Goal: Navigation & Orientation: Find specific page/section

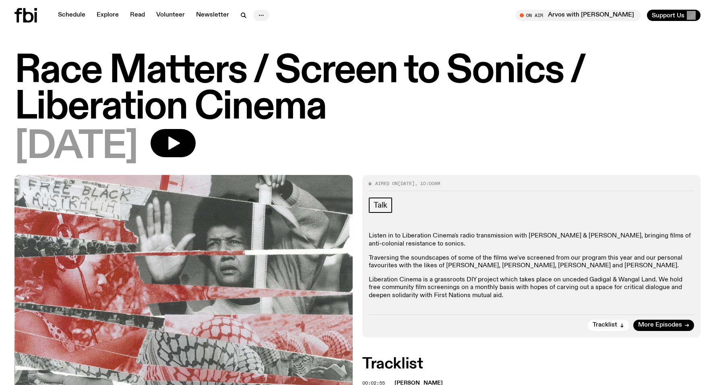
click at [260, 14] on icon "button" at bounding box center [262, 15] width 10 height 10
click at [261, 125] on h1 "Race Matters / Screen to Sonics / Liberation Cinema" at bounding box center [357, 89] width 686 height 72
click at [98, 15] on link "Explore" at bounding box center [108, 15] width 32 height 11
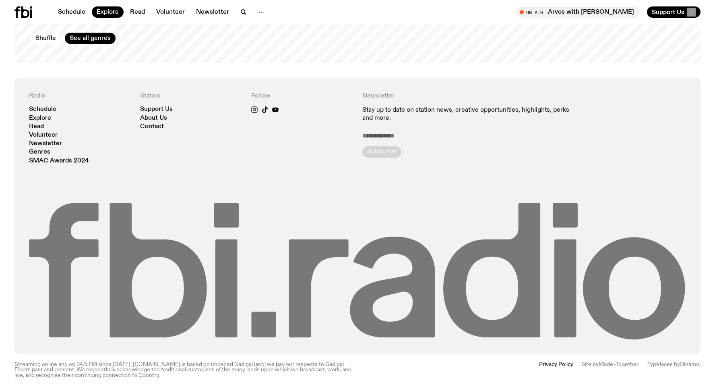
scroll to position [1509, 0]
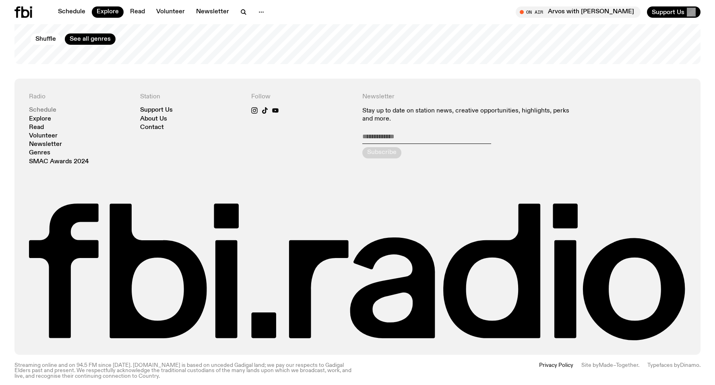
click at [50, 107] on link "Schedule" at bounding box center [42, 110] width 27 height 6
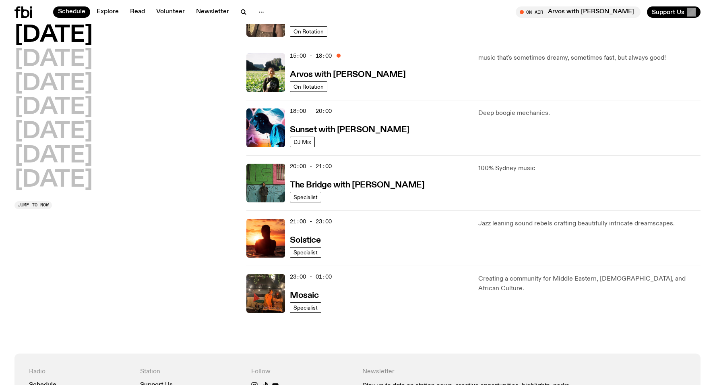
scroll to position [279, 0]
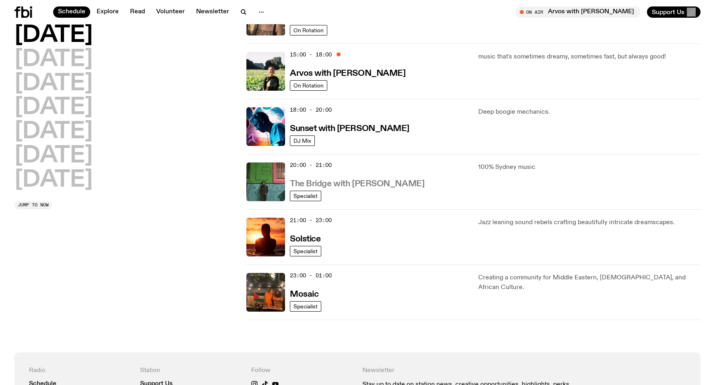
click at [324, 182] on h3 "The Bridge with [PERSON_NAME]" at bounding box center [357, 184] width 135 height 8
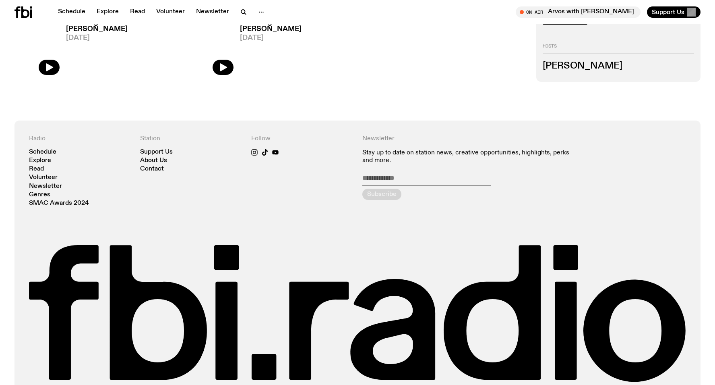
scroll to position [294, 0]
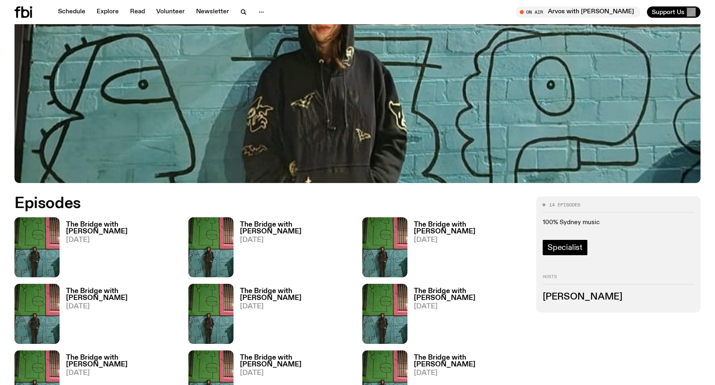
click at [561, 243] on span "Specialist" at bounding box center [565, 247] width 35 height 9
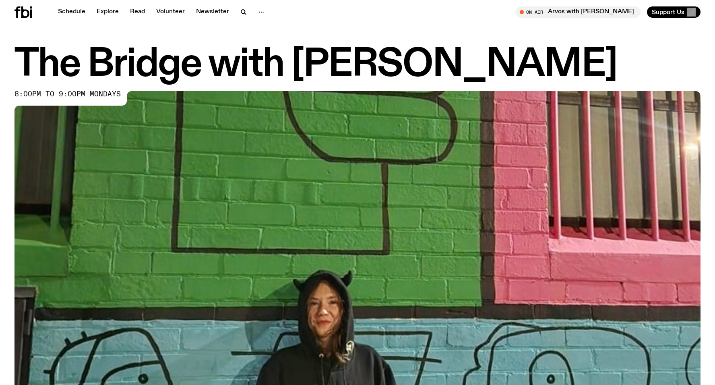
scroll to position [294, 0]
